Goal: Task Accomplishment & Management: Manage account settings

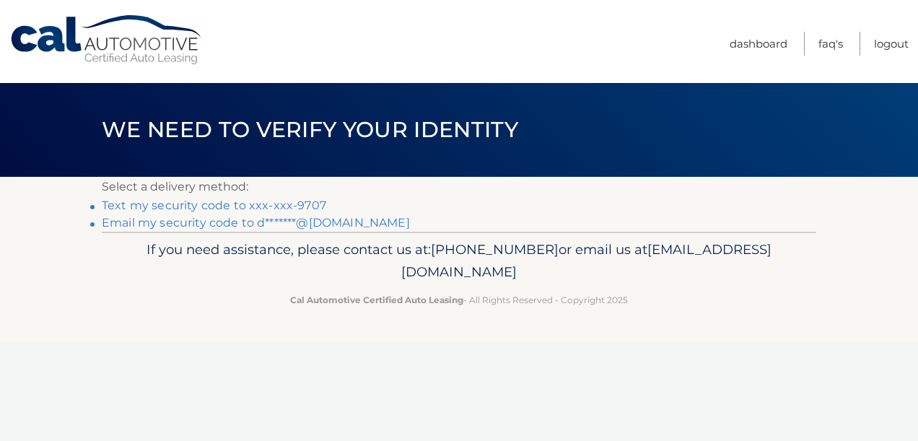
click at [292, 205] on link "Text my security code to xxx-xxx-9707" at bounding box center [214, 206] width 225 height 14
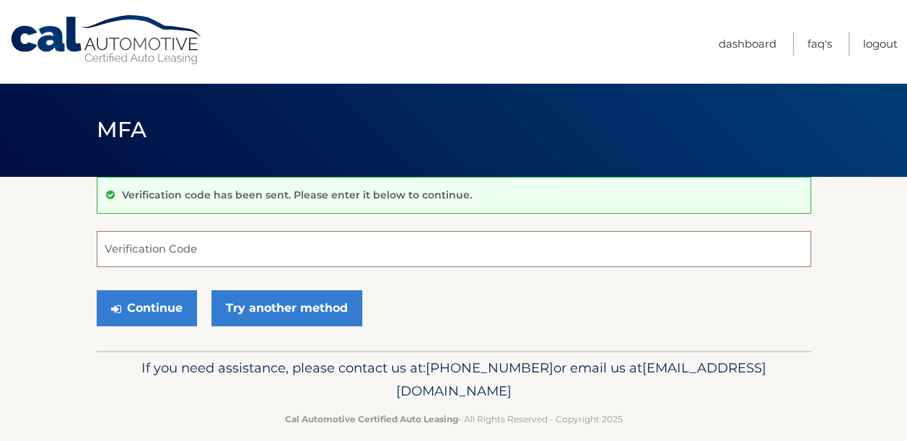
click at [179, 245] on input "Verification Code" at bounding box center [454, 249] width 715 height 36
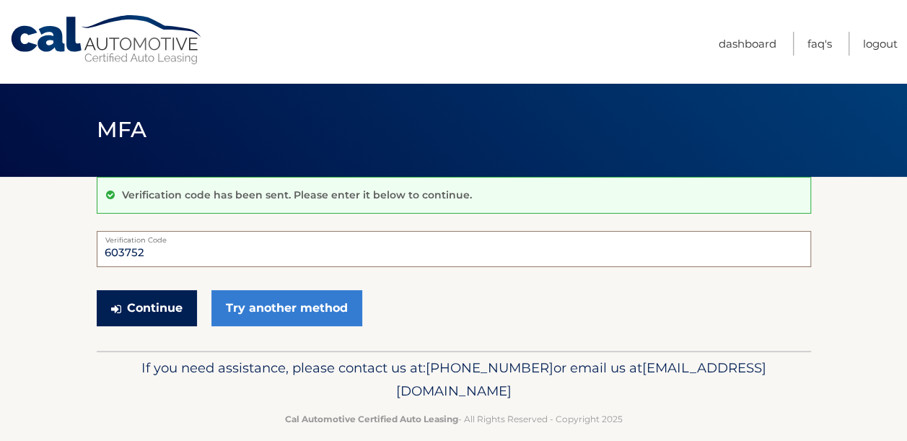
type input "603752"
click at [154, 313] on button "Continue" at bounding box center [147, 308] width 100 height 36
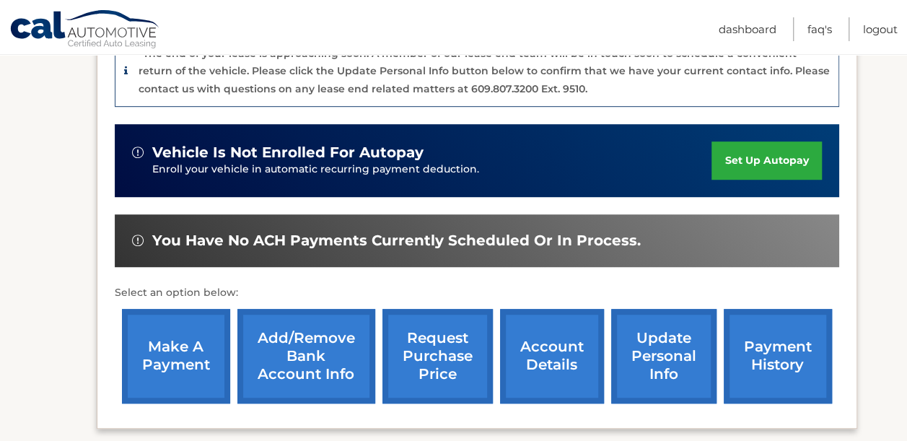
scroll to position [521, 0]
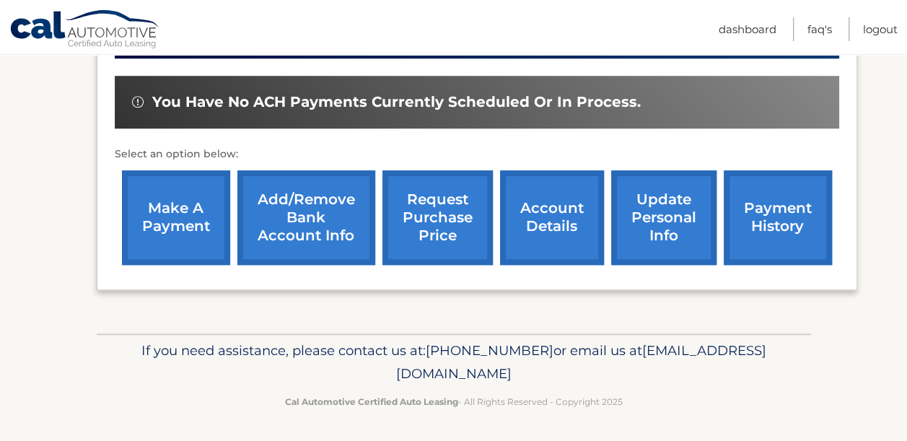
click at [555, 220] on link "account details" at bounding box center [552, 217] width 104 height 95
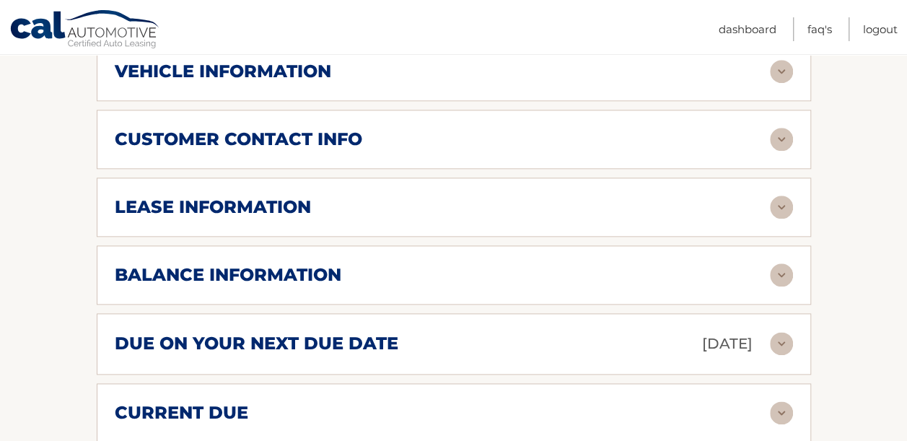
scroll to position [751, 0]
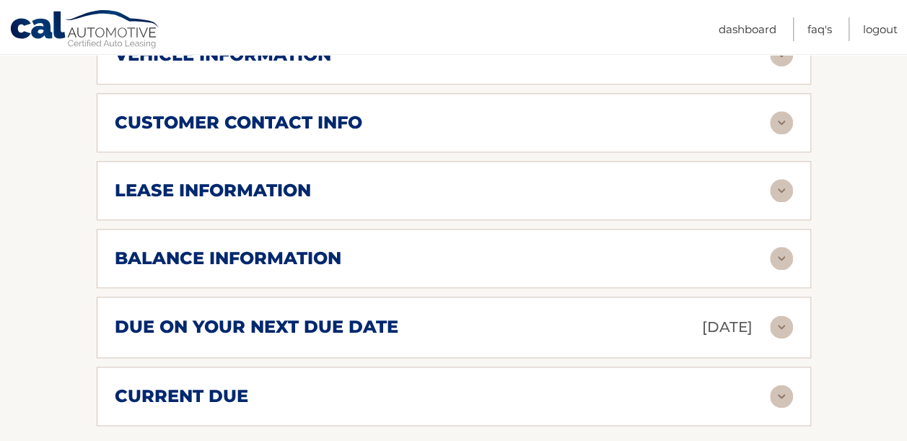
click at [141, 180] on h2 "lease information" at bounding box center [213, 191] width 196 height 22
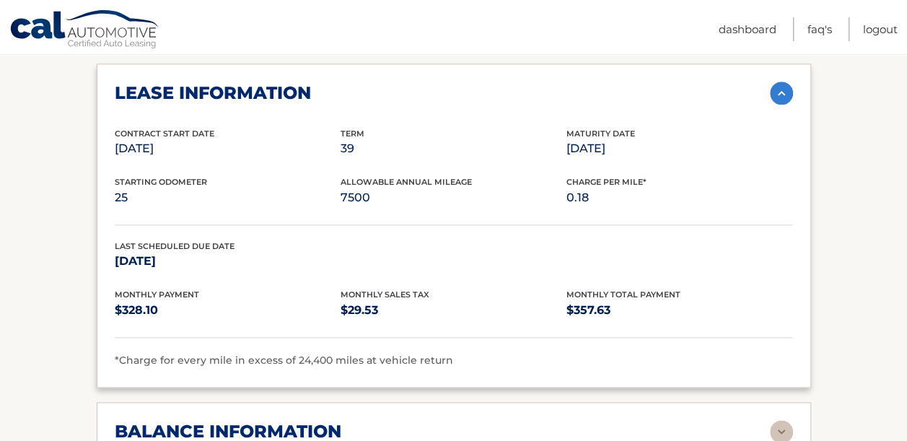
scroll to position [852, 0]
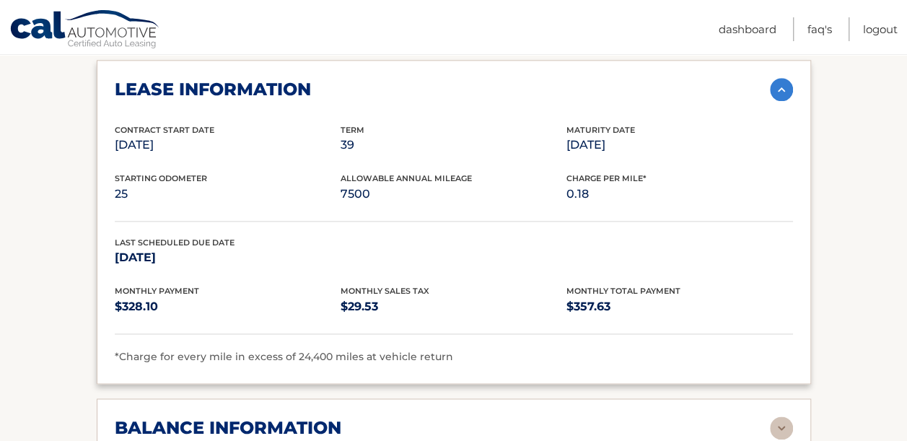
click at [858, 156] on section "Account Details | #44455536382 Back to Dashboard Manage Your Lease lease accoun…" at bounding box center [453, 115] width 907 height 1581
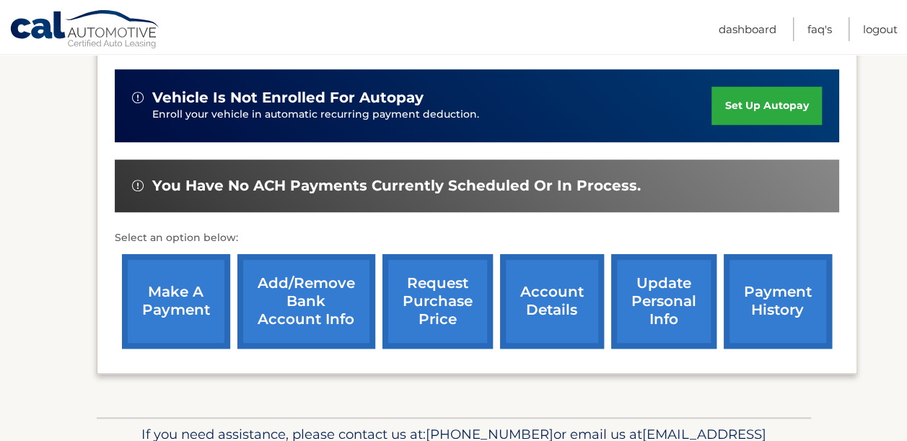
scroll to position [445, 0]
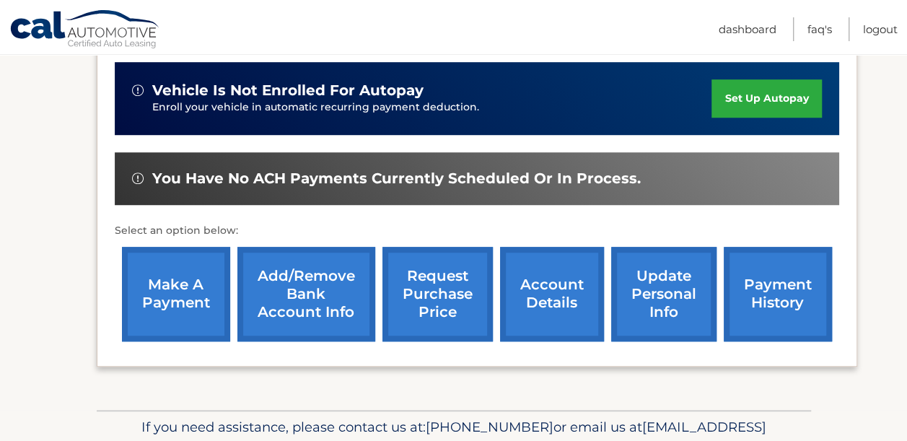
click at [550, 295] on link "account details" at bounding box center [552, 294] width 104 height 95
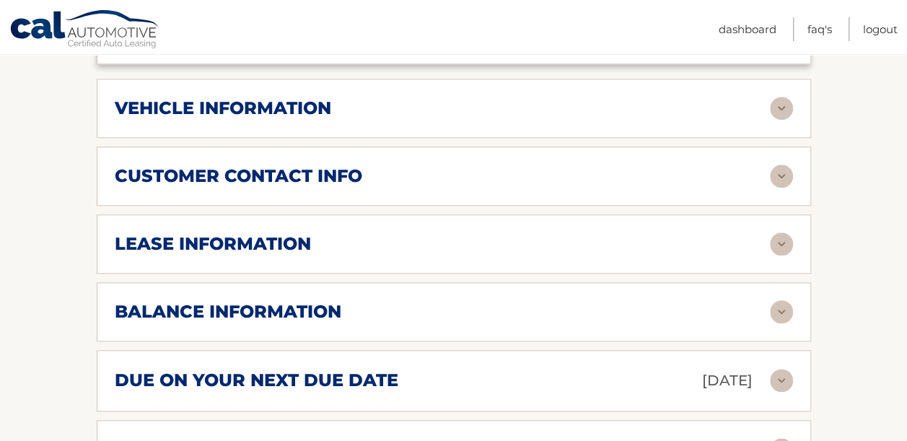
scroll to position [700, 0]
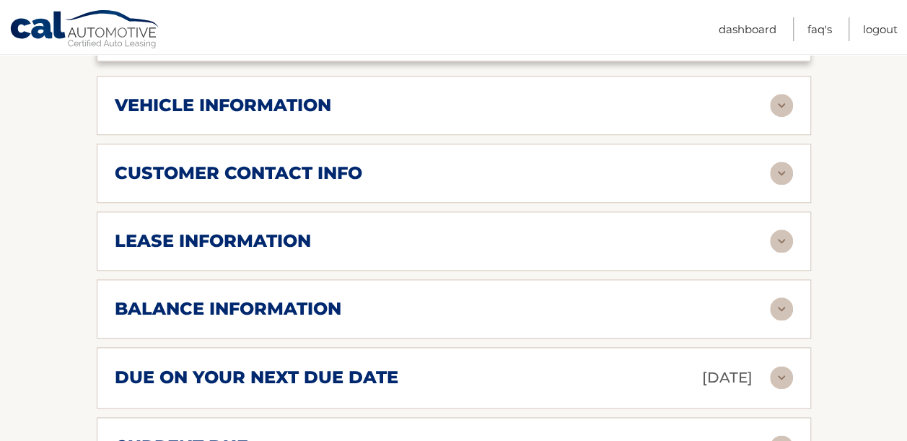
click at [147, 230] on h2 "lease information" at bounding box center [213, 241] width 196 height 22
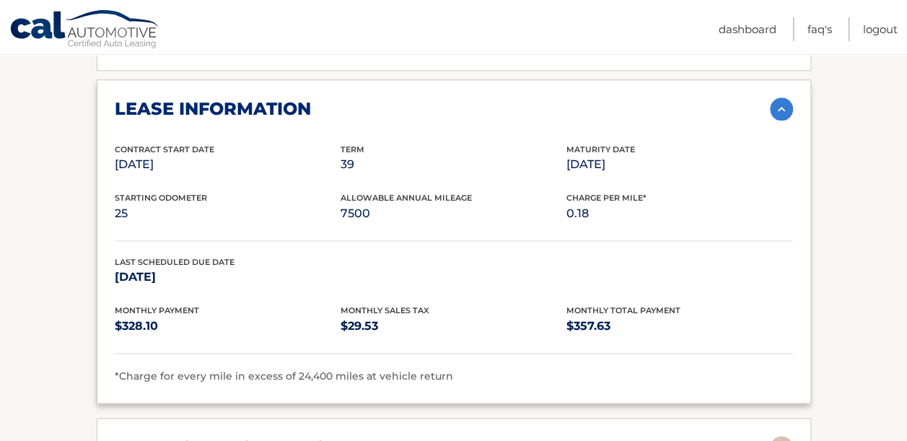
scroll to position [834, 0]
